Goal: Information Seeking & Learning: Learn about a topic

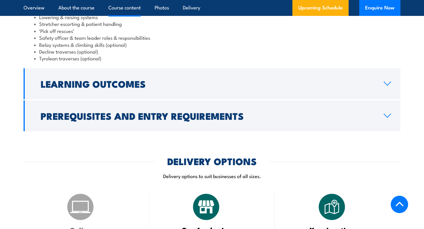
scroll to position [575, 0]
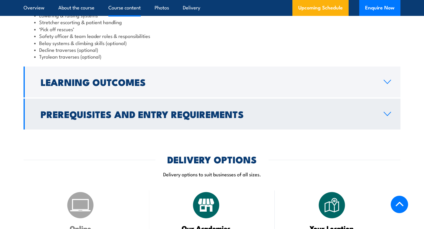
click at [185, 113] on h2 "Prerequisites and Entry Requirements" at bounding box center [207, 114] width 333 height 8
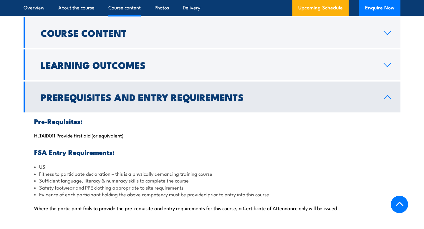
scroll to position [468, 0]
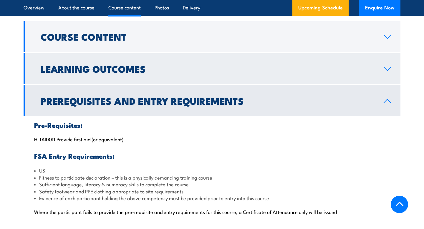
click at [194, 74] on link "Learning Outcomes" at bounding box center [212, 68] width 377 height 31
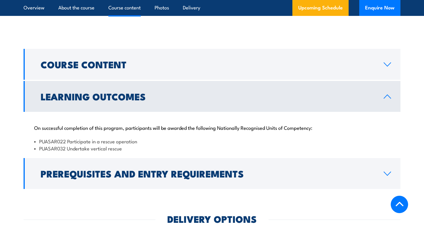
scroll to position [440, 0]
click at [194, 74] on link "Course Content" at bounding box center [212, 64] width 377 height 31
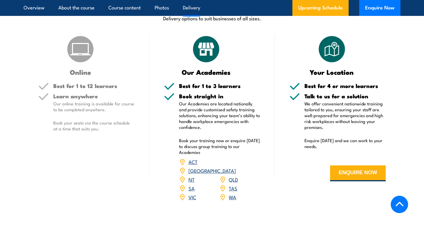
scroll to position [734, 0]
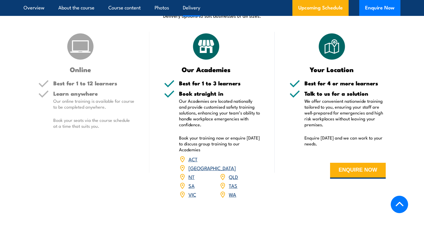
click at [236, 173] on link "QLD" at bounding box center [233, 176] width 9 height 7
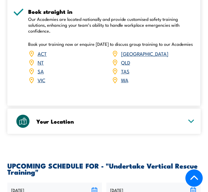
scroll to position [861, 0]
